Goal: Check status: Check status

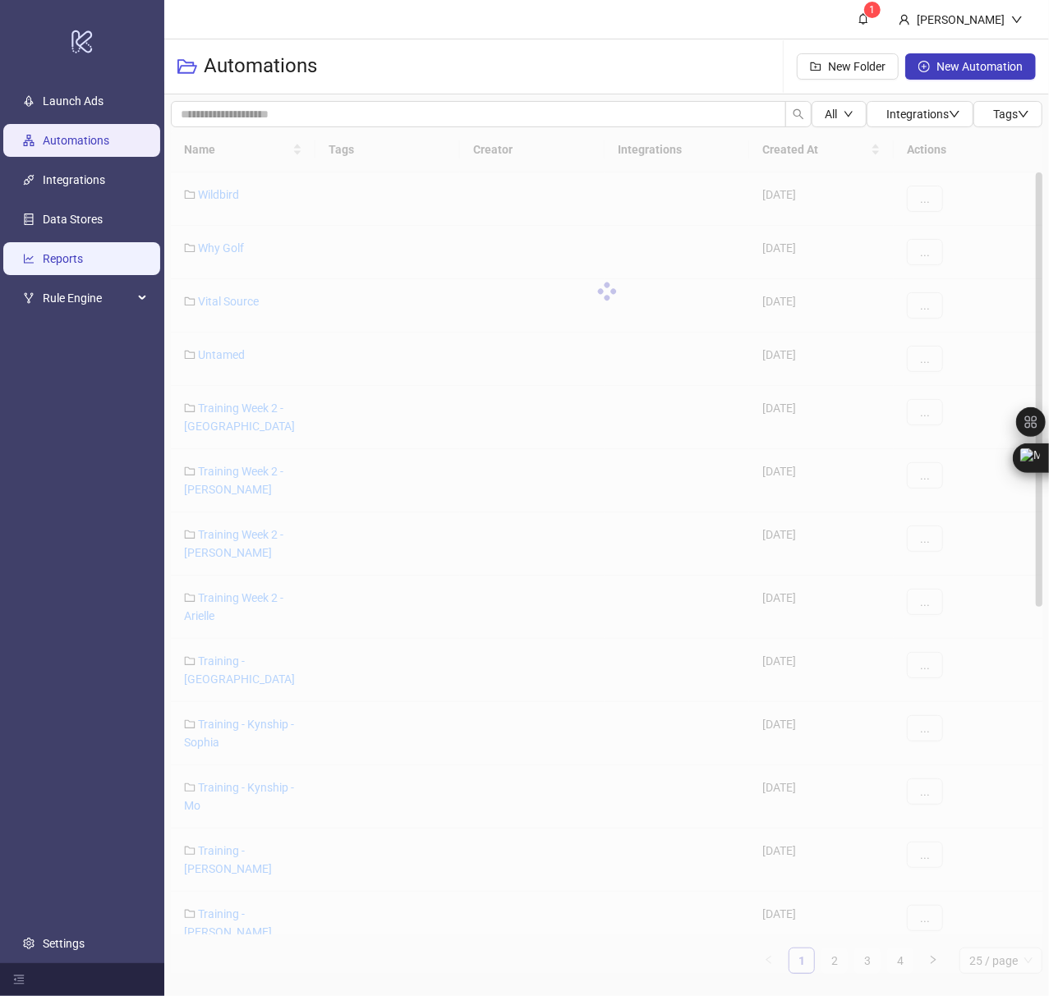
click at [57, 263] on link "Reports" at bounding box center [63, 258] width 40 height 13
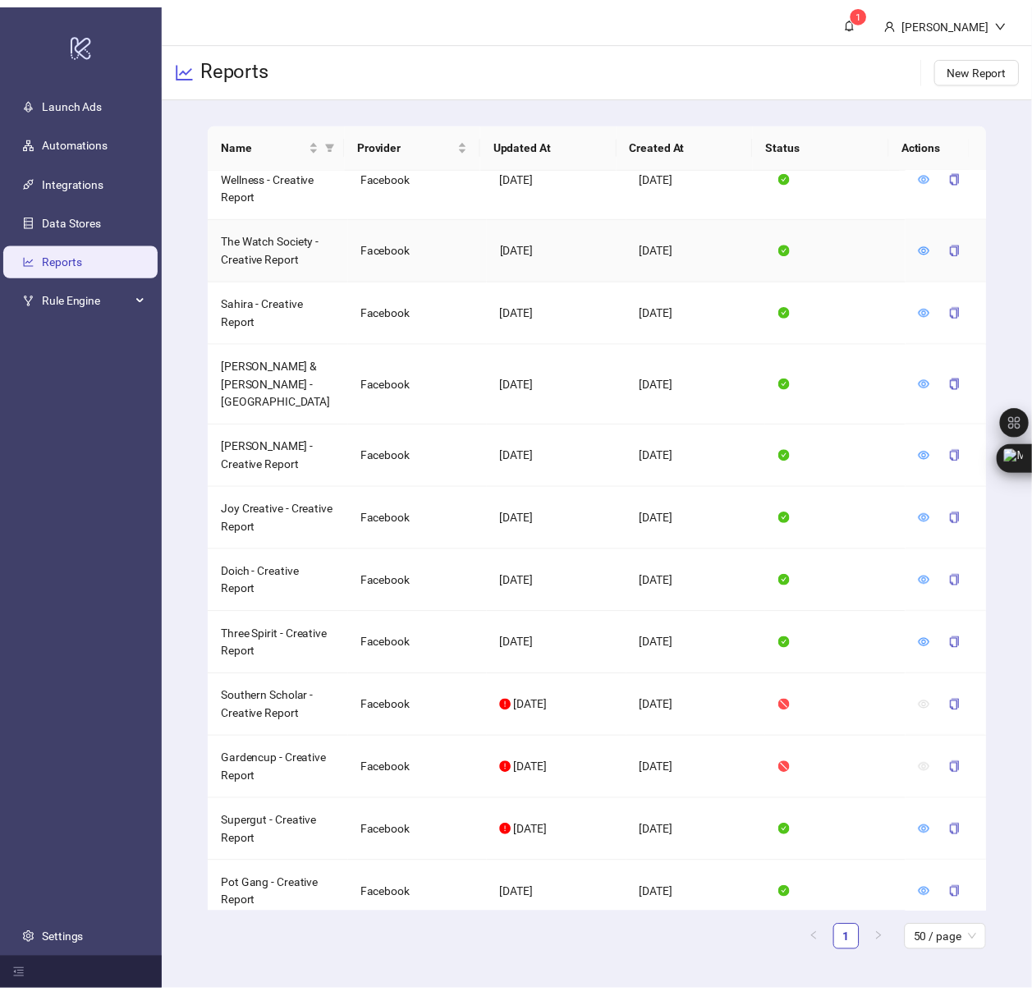
scroll to position [1252, 0]
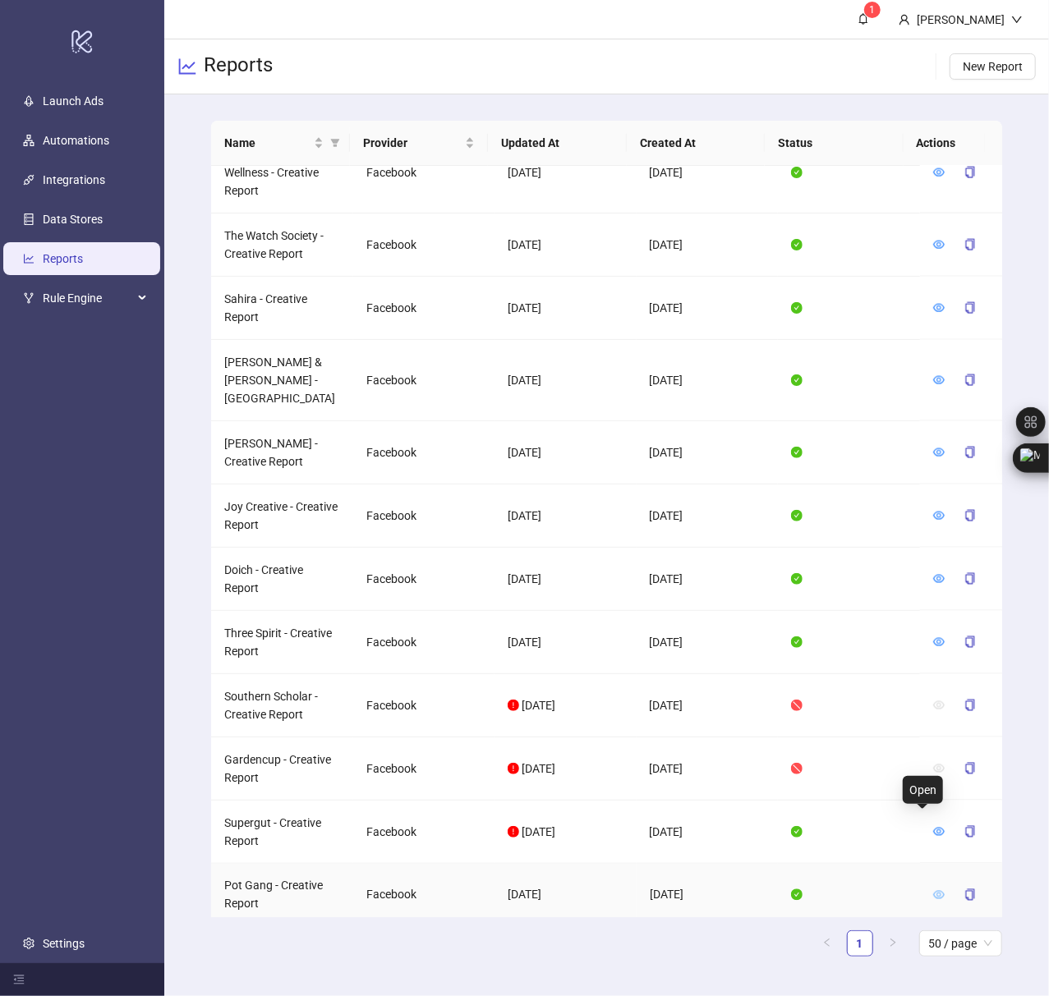
click at [933, 889] on icon "eye" at bounding box center [938, 894] width 11 height 11
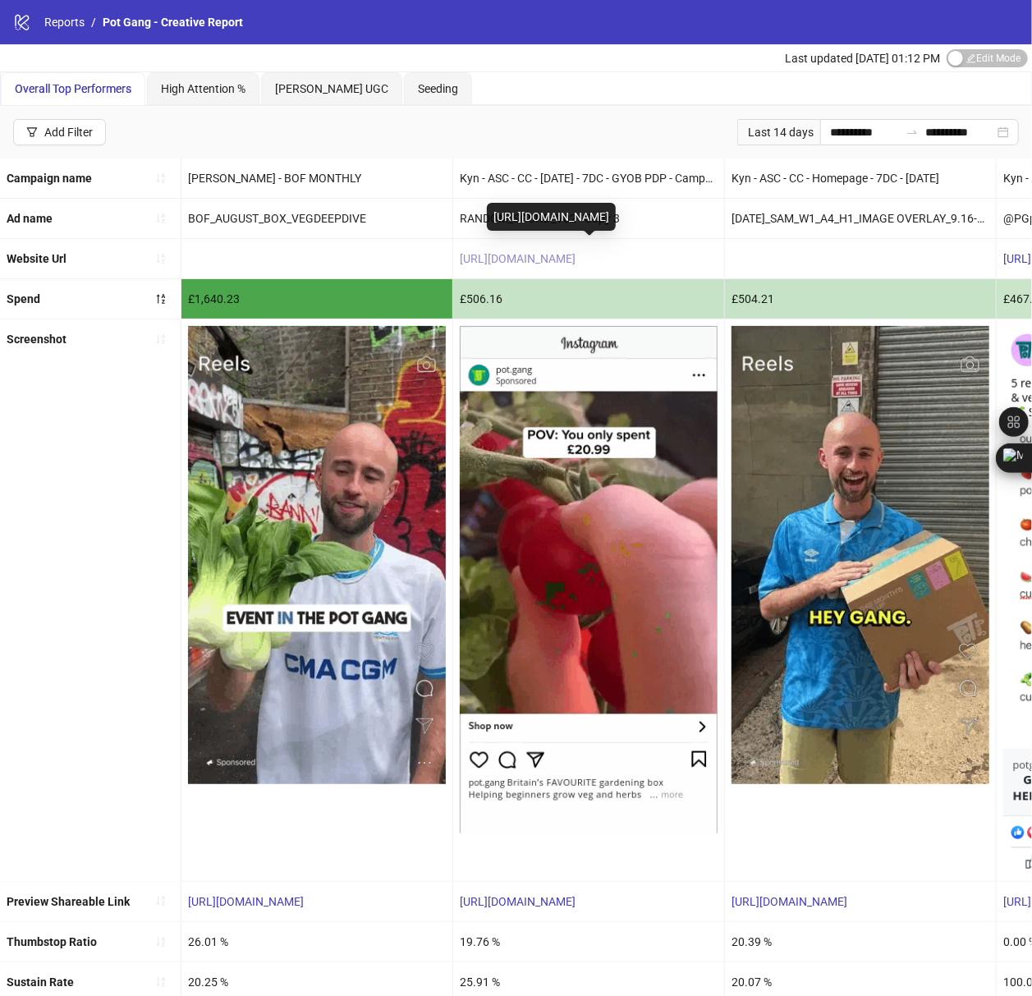
click at [546, 260] on link "[URL][DOMAIN_NAME]" at bounding box center [518, 258] width 116 height 13
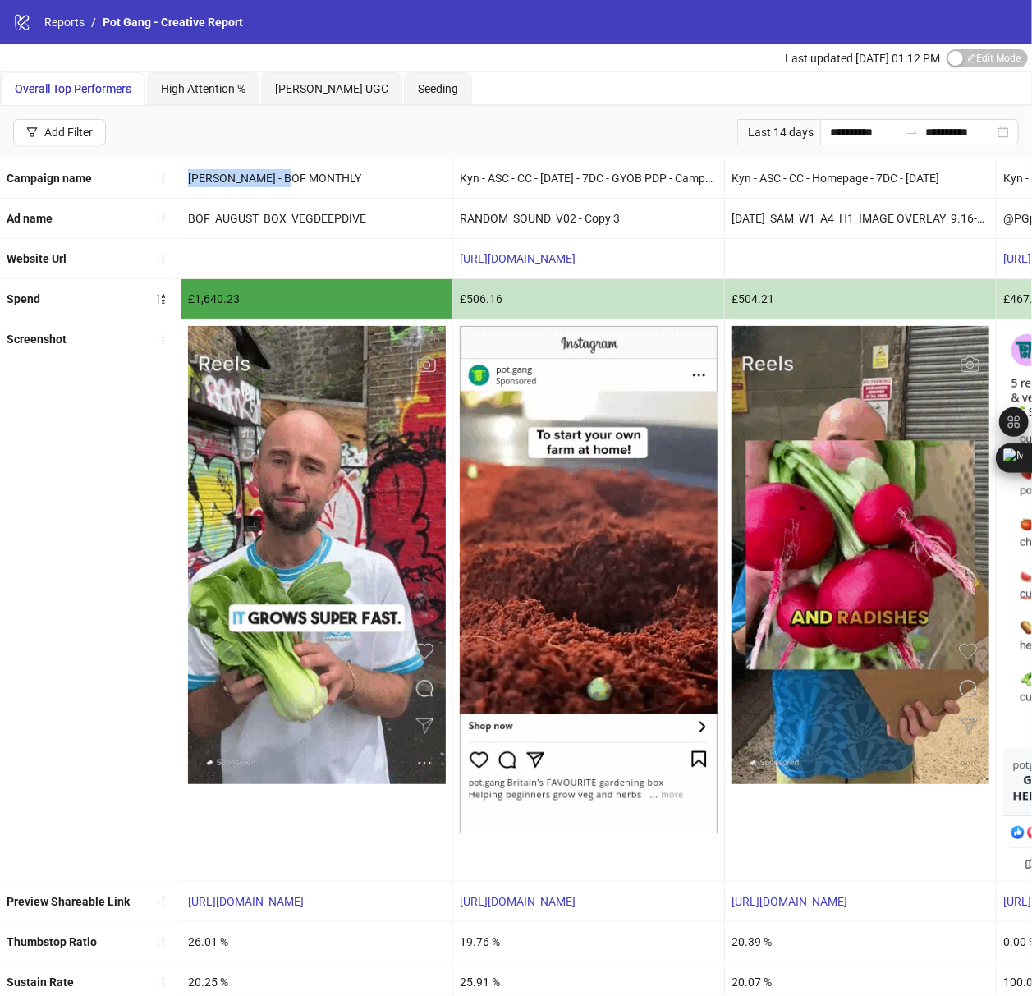
drag, startPoint x: 189, startPoint y: 181, endPoint x: 301, endPoint y: 176, distance: 111.8
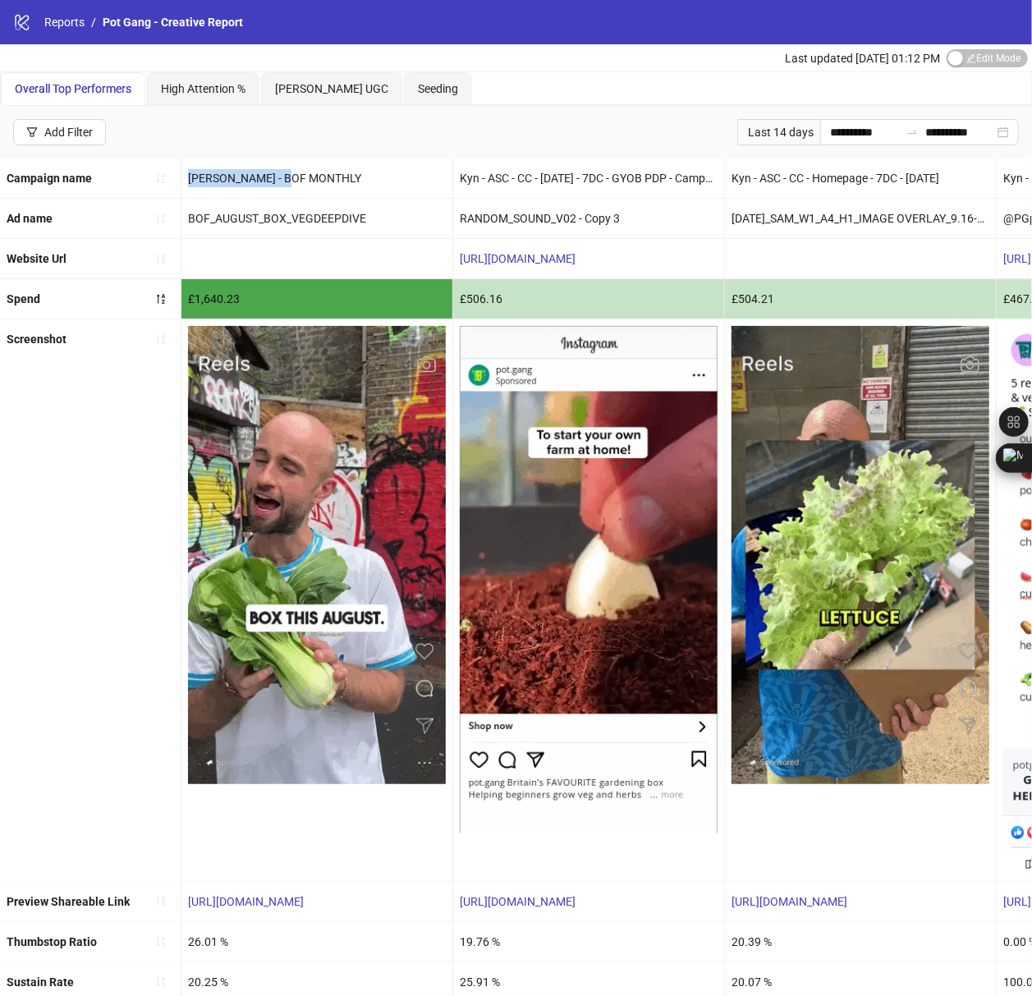
click at [301, 176] on div "[PERSON_NAME] - BOF MONTHLY" at bounding box center [316, 177] width 271 height 39
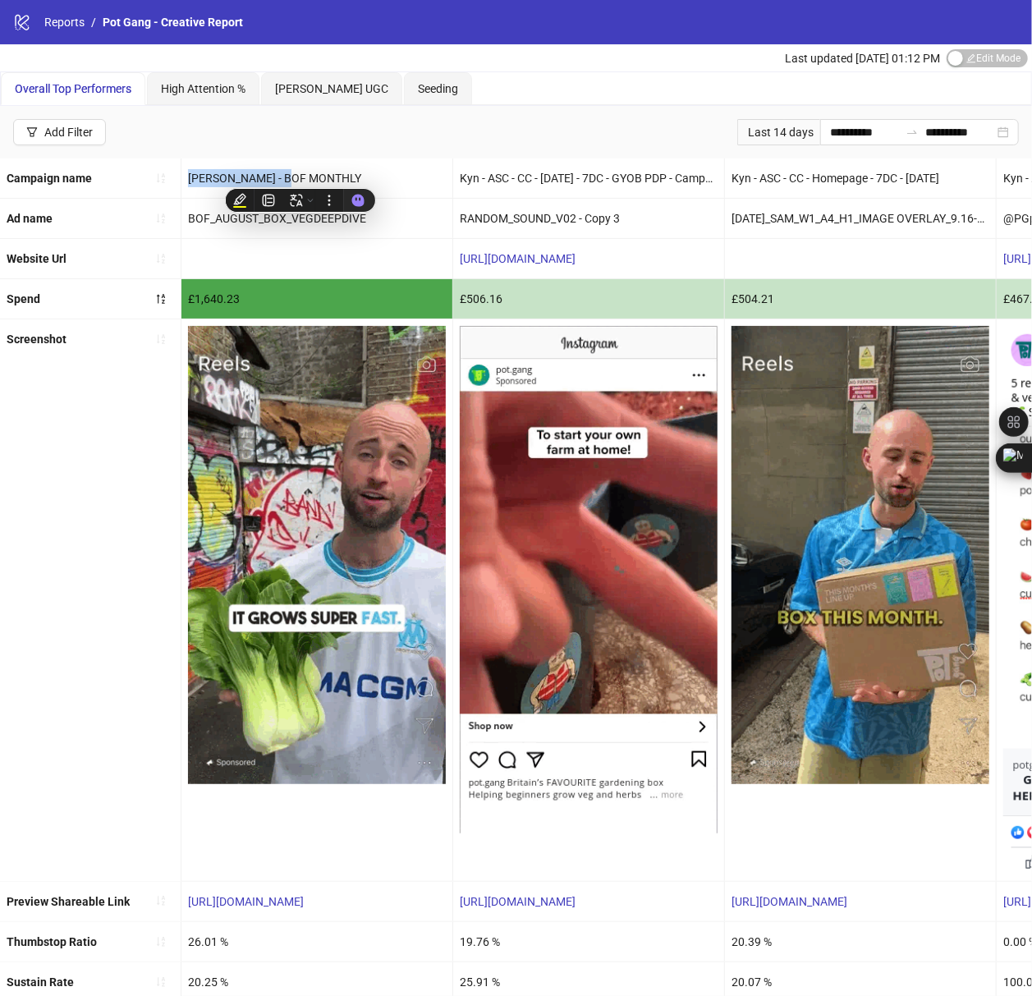
copy div "[PERSON_NAME] - BOF MONTHLY"
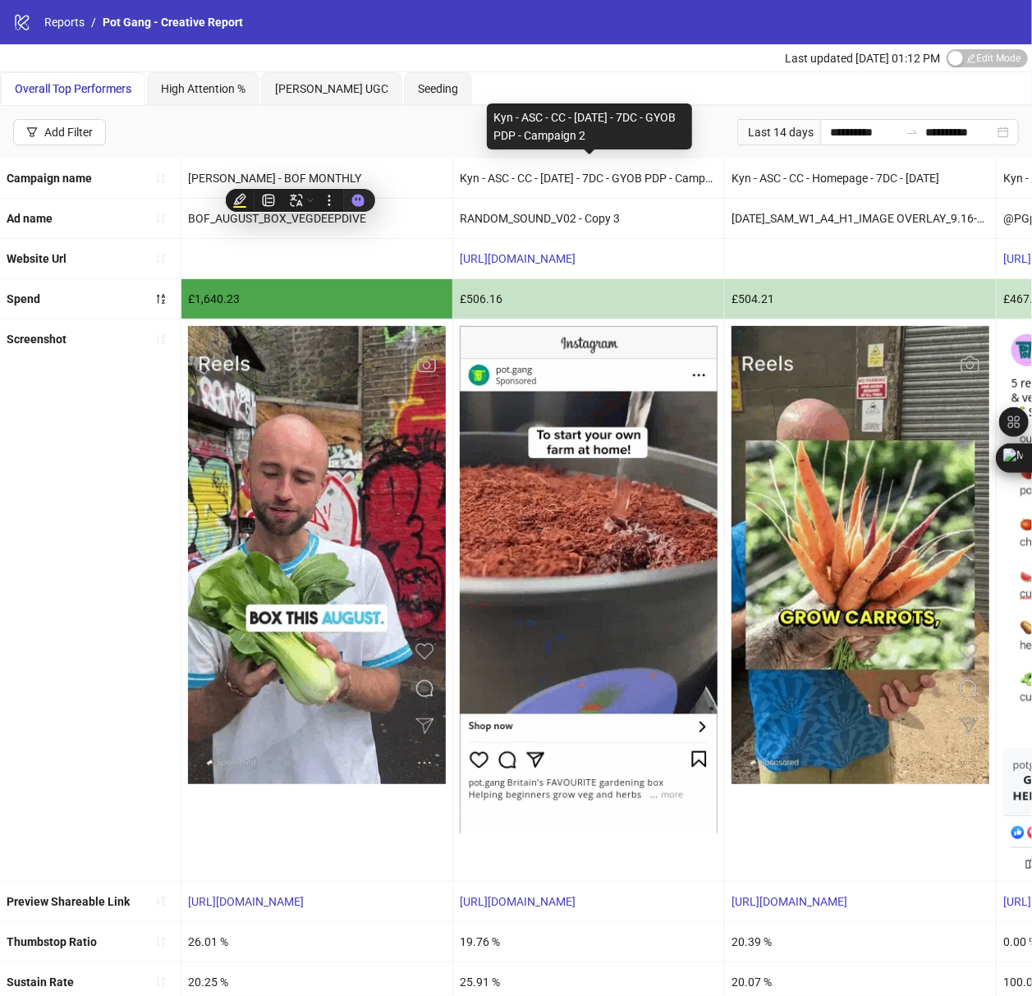
click at [453, 141] on div "**********" at bounding box center [516, 132] width 1032 height 53
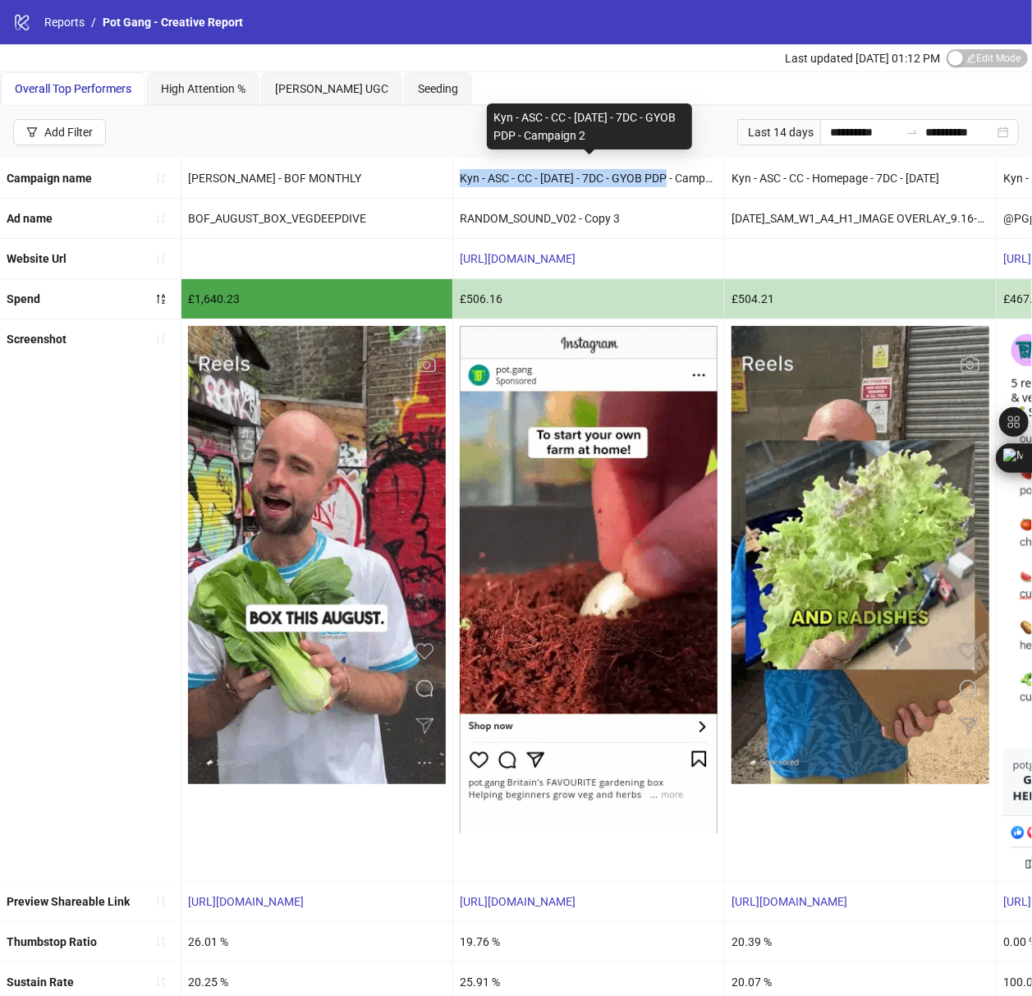
drag, startPoint x: 460, startPoint y: 178, endPoint x: 668, endPoint y: 168, distance: 208.8
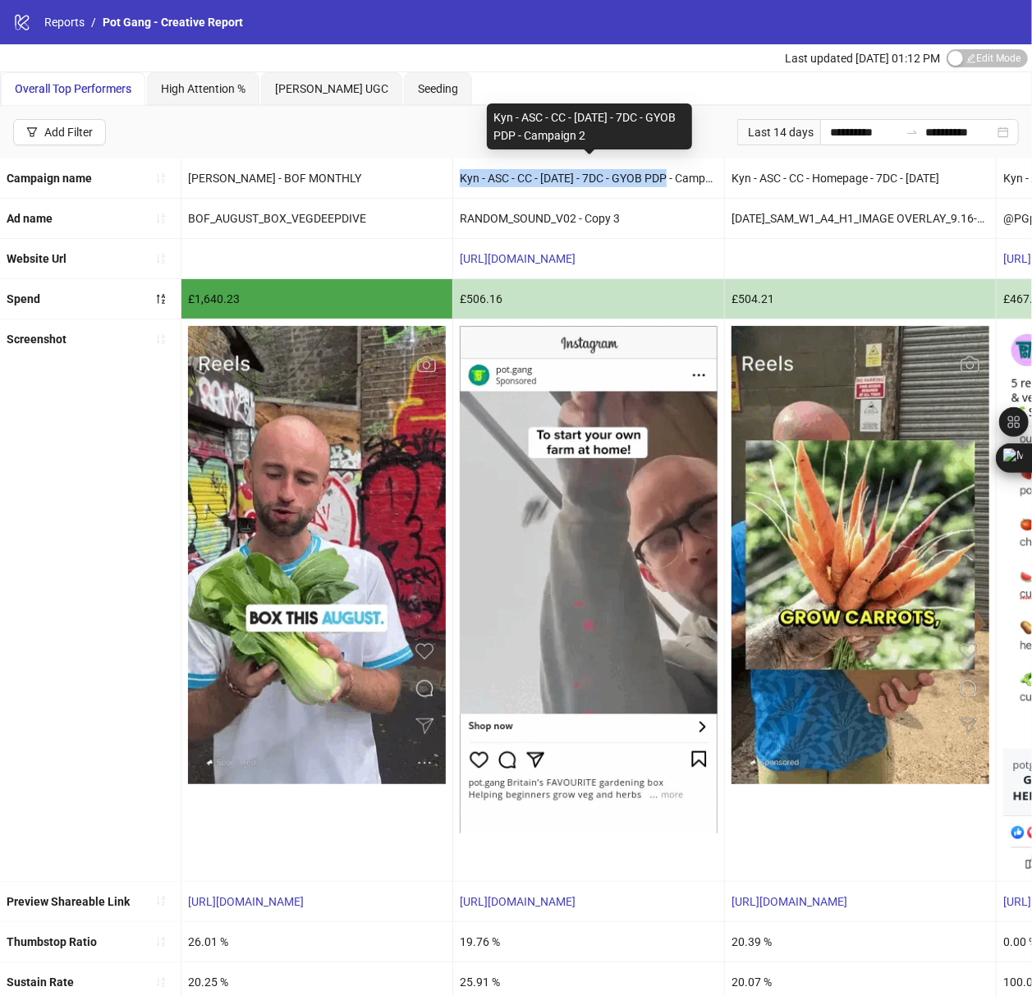
click at [668, 168] on div "Kyn - ASC - CC - [DATE] - 7DC - GYOB PDP - Campaign 2" at bounding box center [588, 177] width 271 height 39
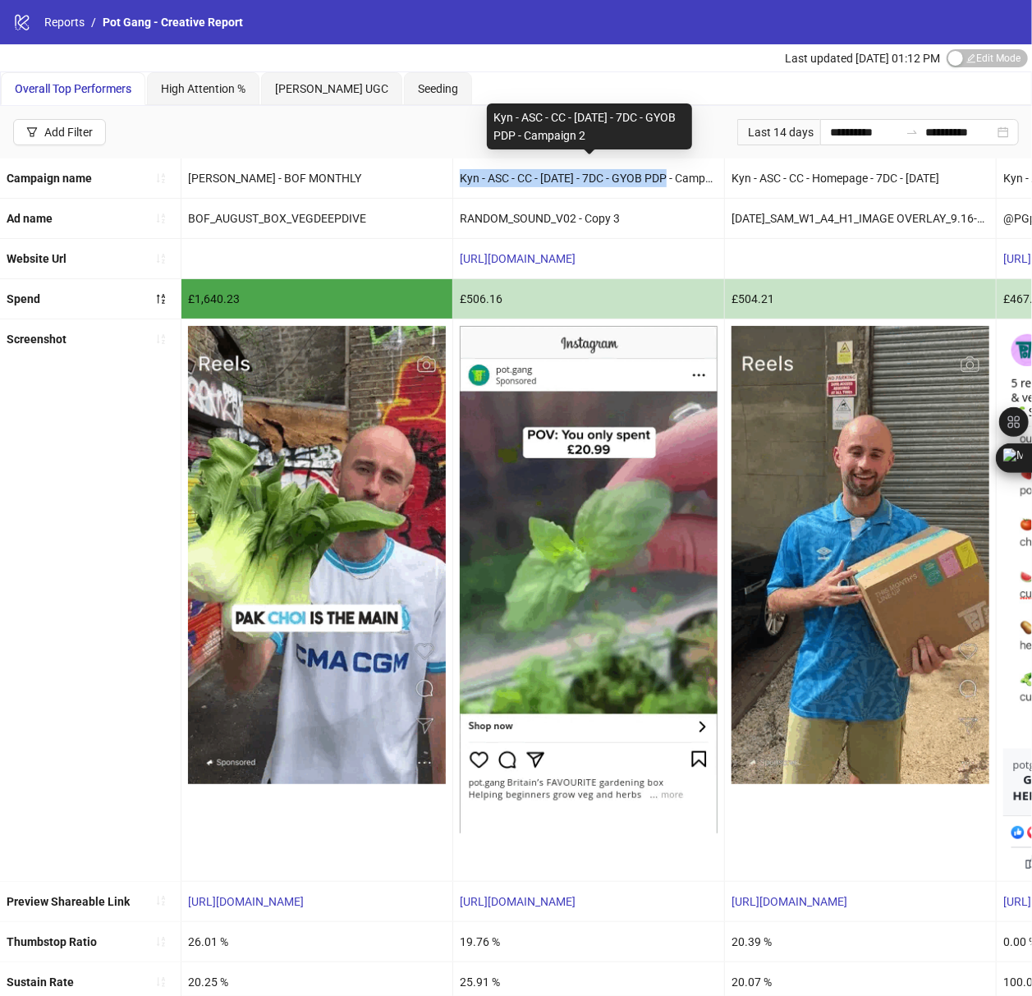
copy div "Kyn - ASC - CC - [DATE] - 7DC - GYOB PDP - Campaign 2"
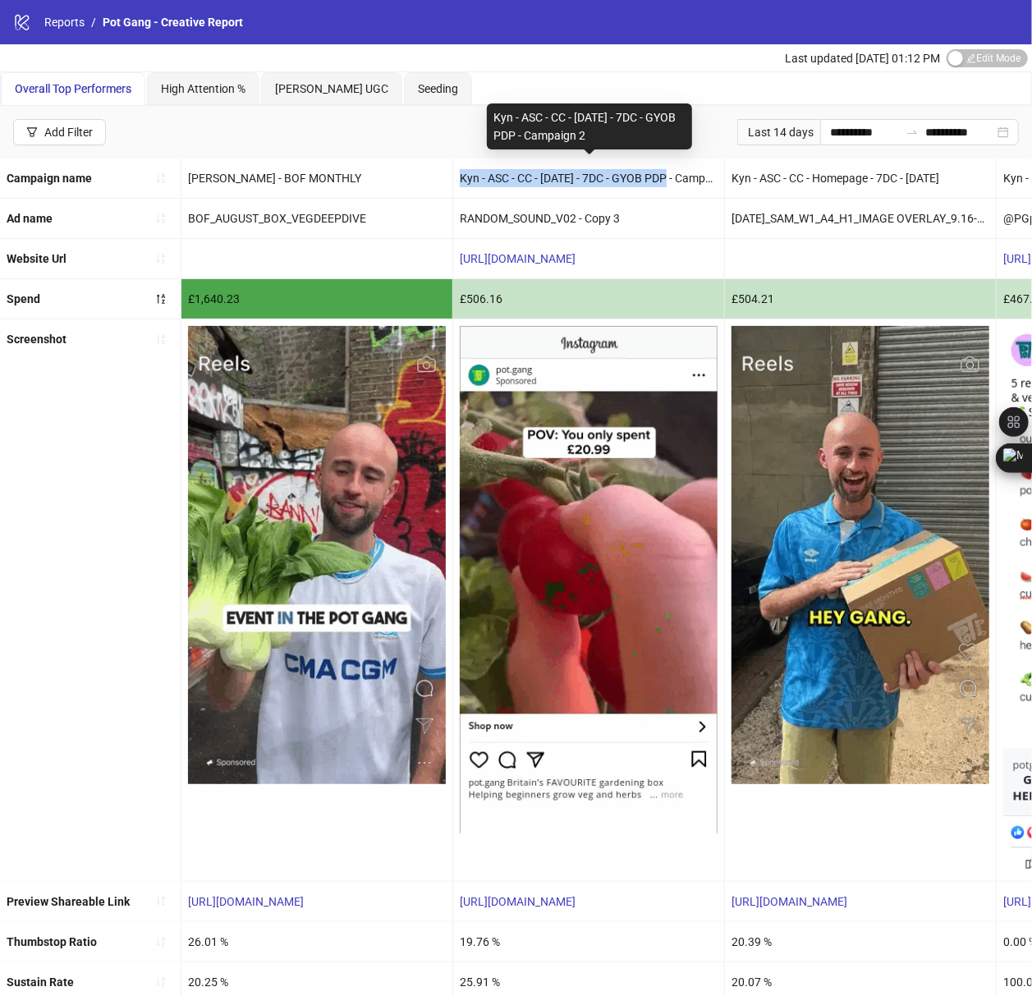
drag, startPoint x: 494, startPoint y: 113, endPoint x: 639, endPoint y: 136, distance: 147.0
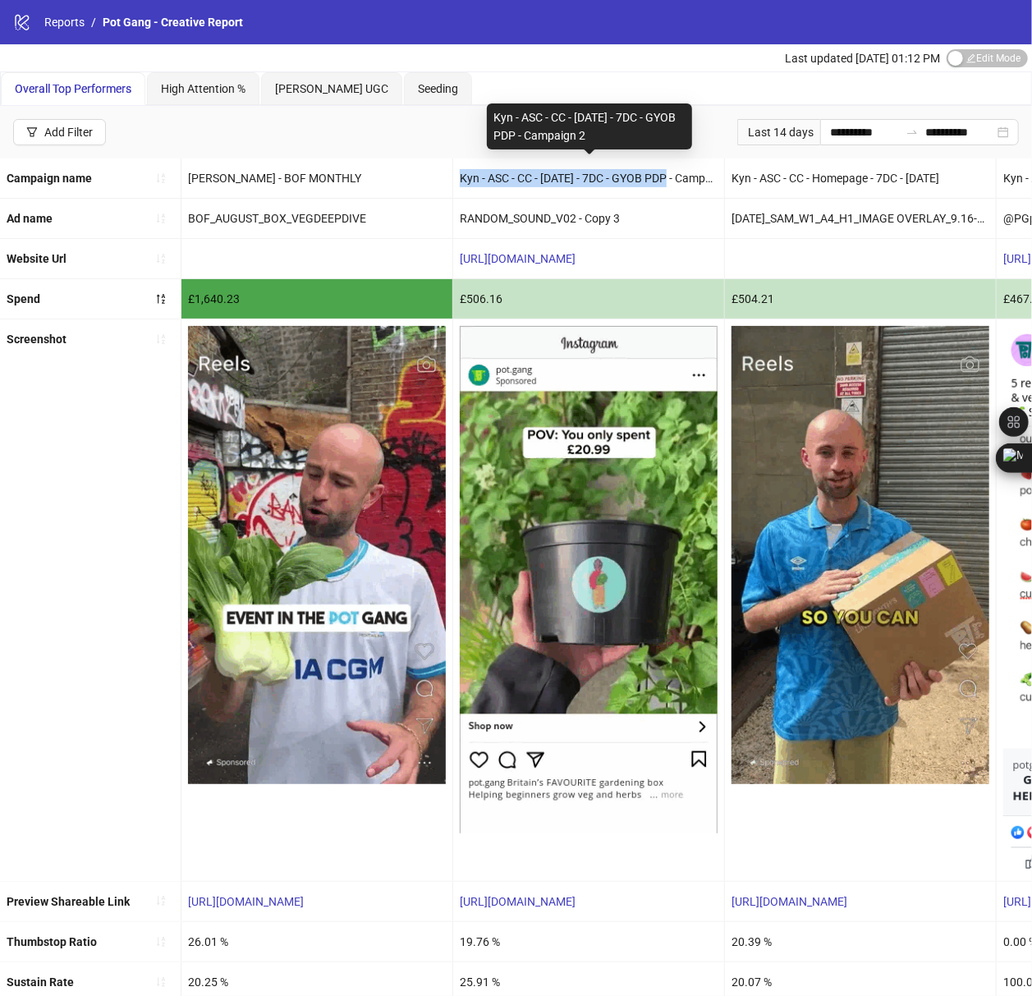
click at [639, 136] on div "Kyn - ASC - CC - [DATE] - 7DC - GYOB PDP - Campaign 2" at bounding box center [589, 126] width 205 height 46
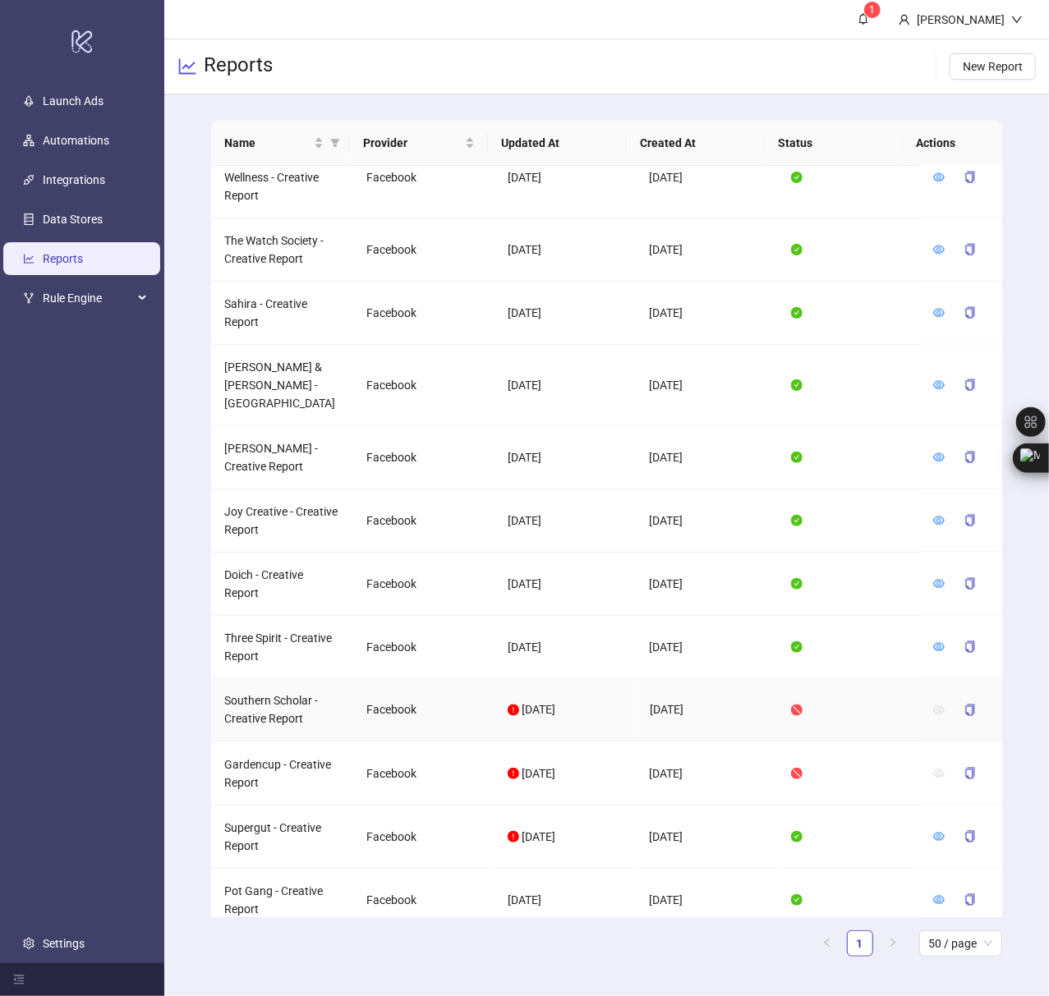
scroll to position [1252, 0]
